Goal: Task Accomplishment & Management: Manage account settings

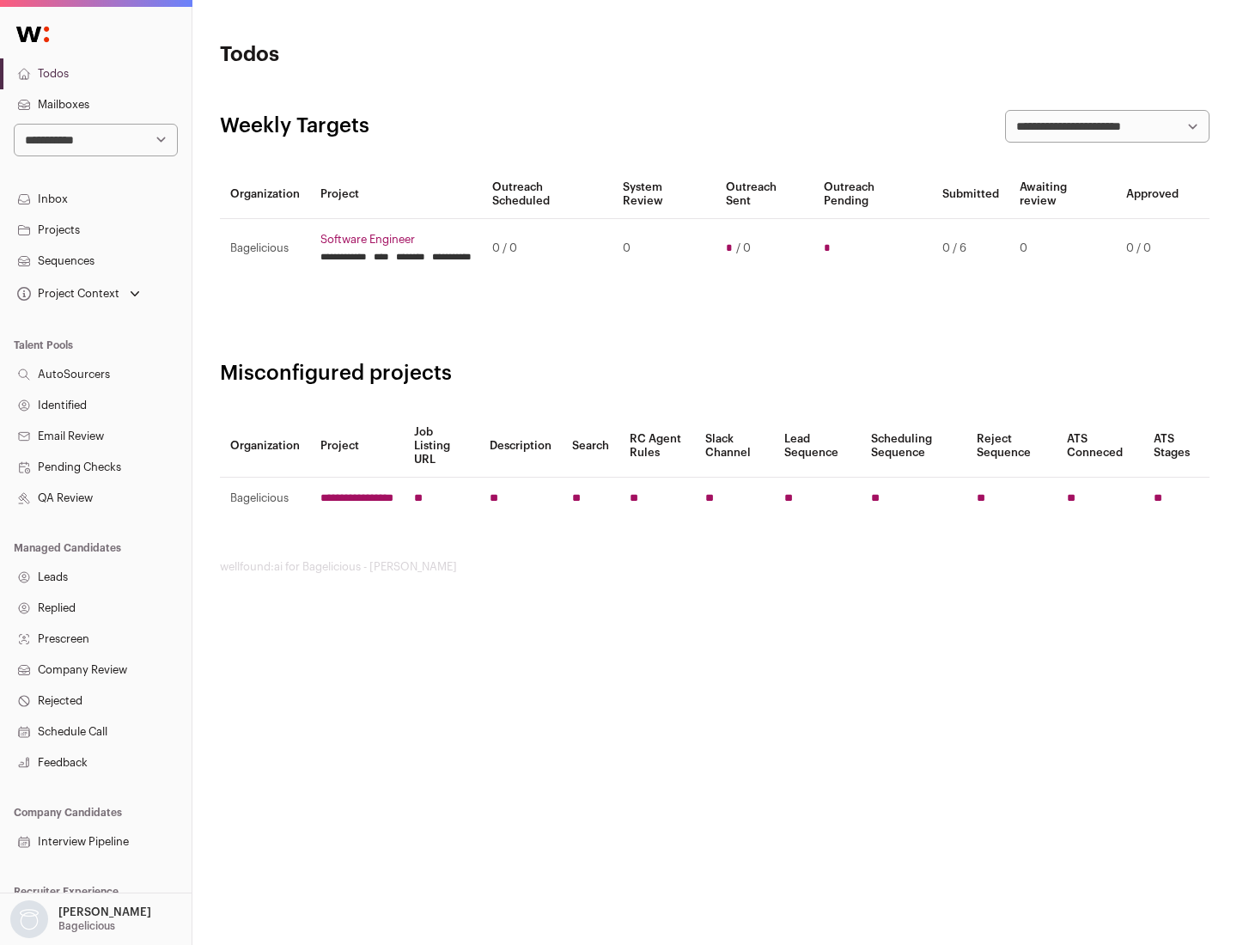
click at [95, 229] on link "Projects" at bounding box center [96, 230] width 192 height 31
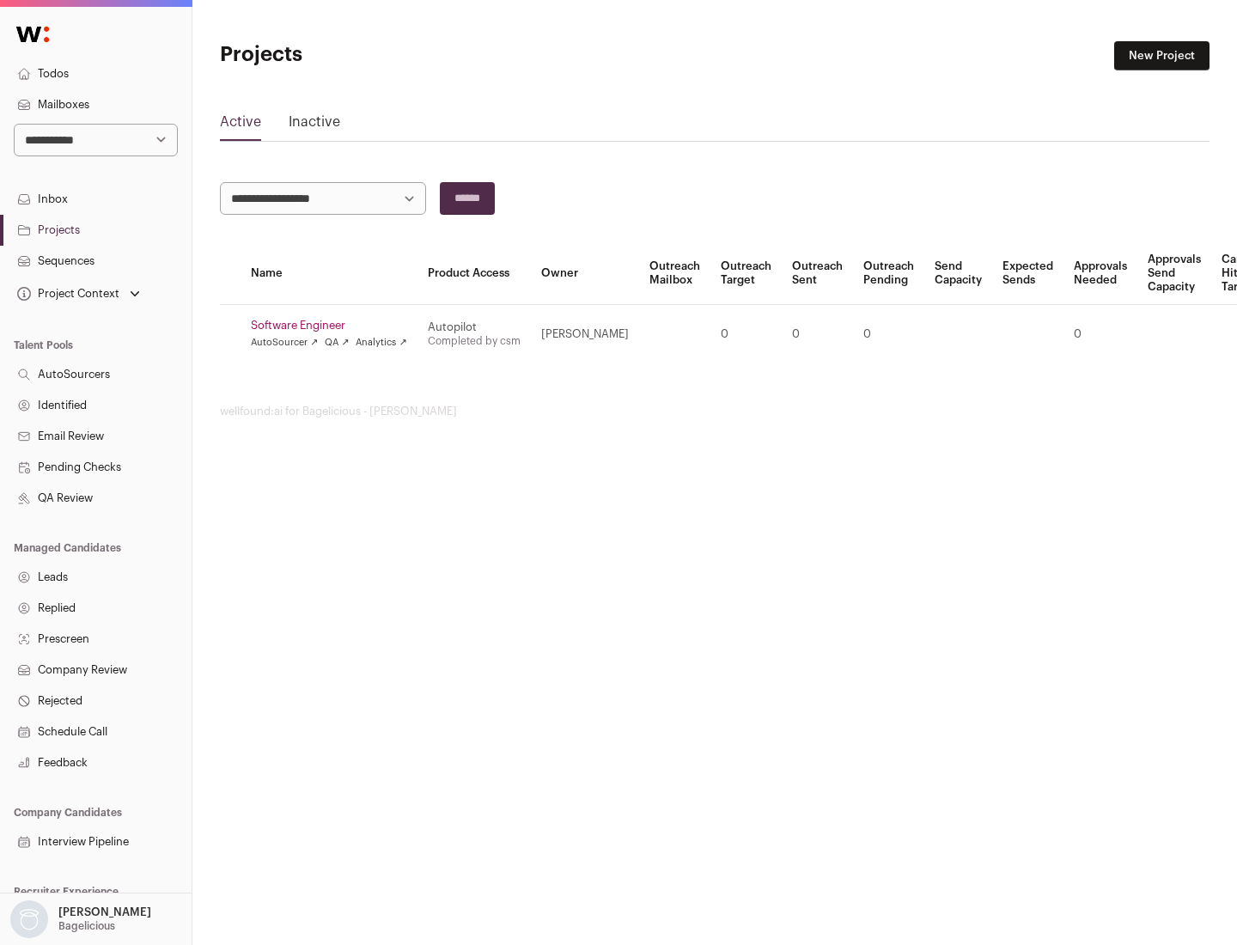
click at [334, 325] on link "Software Engineer" at bounding box center [329, 326] width 156 height 14
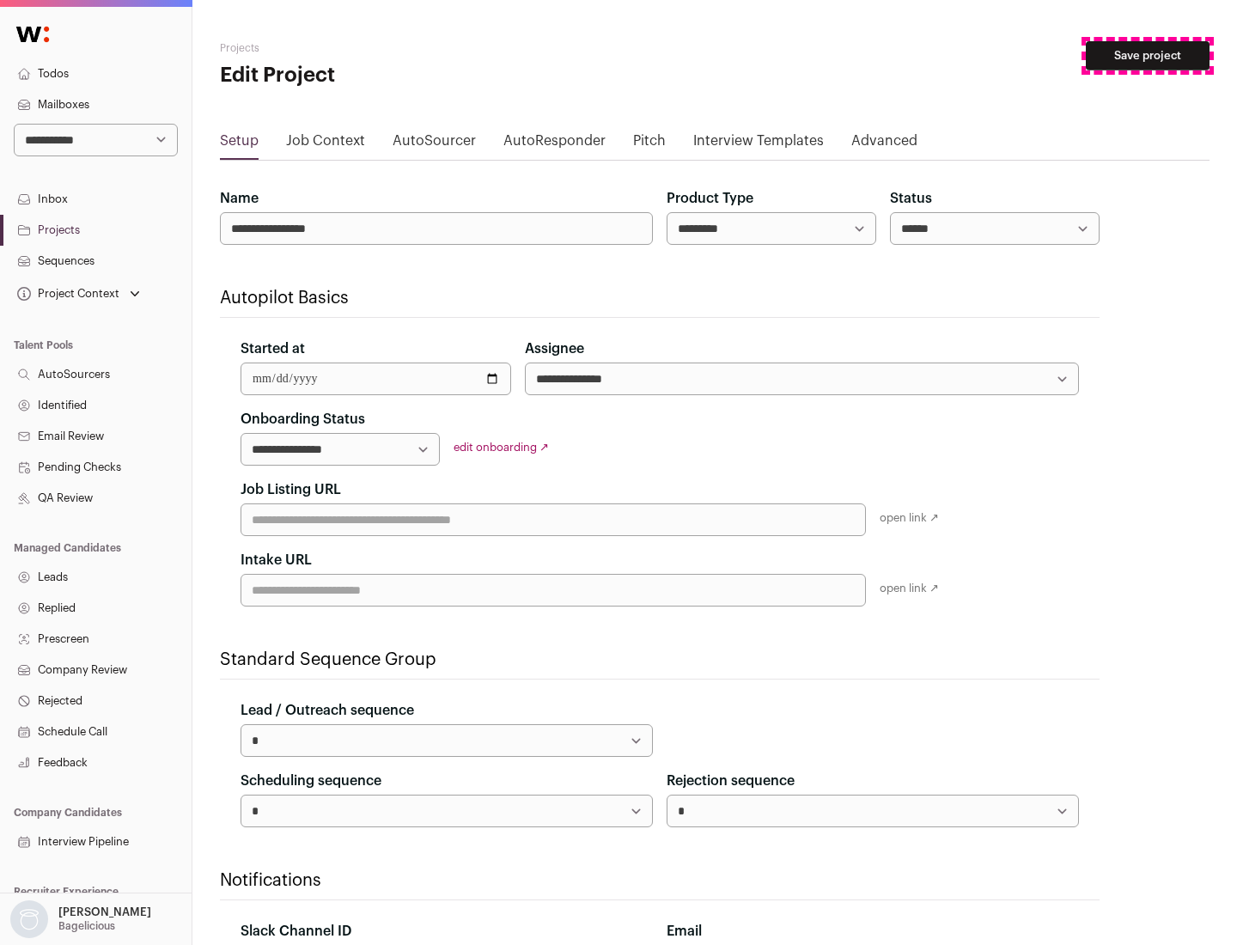
click at [1147, 56] on button "Save project" at bounding box center [1148, 55] width 124 height 29
